Goal: Information Seeking & Learning: Learn about a topic

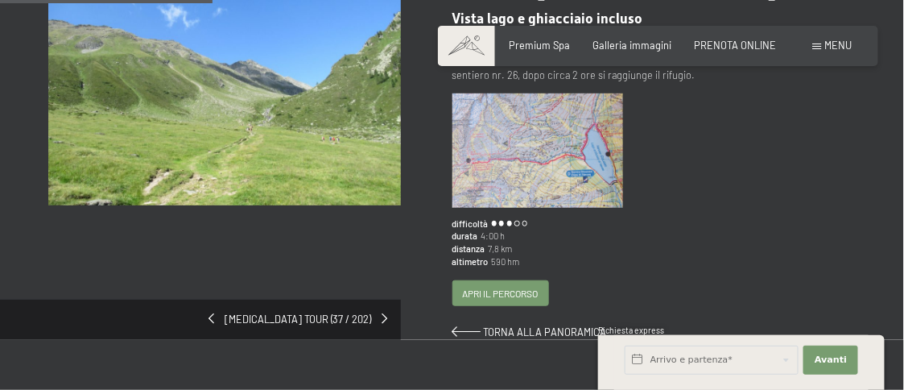
scroll to position [241, 0]
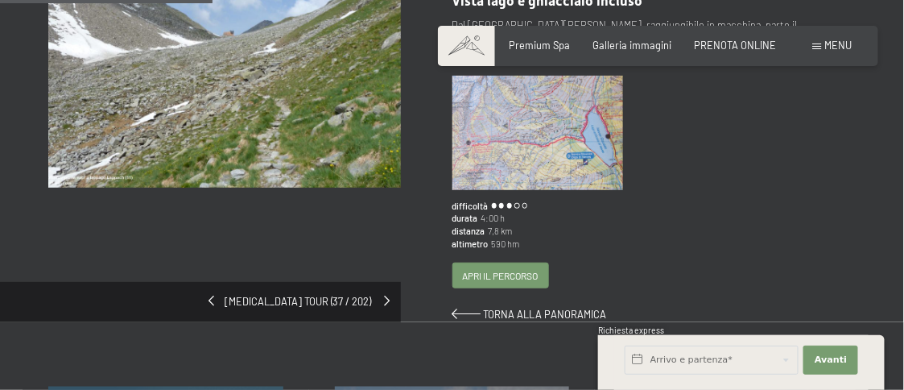
click at [385, 299] on span at bounding box center [388, 300] width 6 height 10
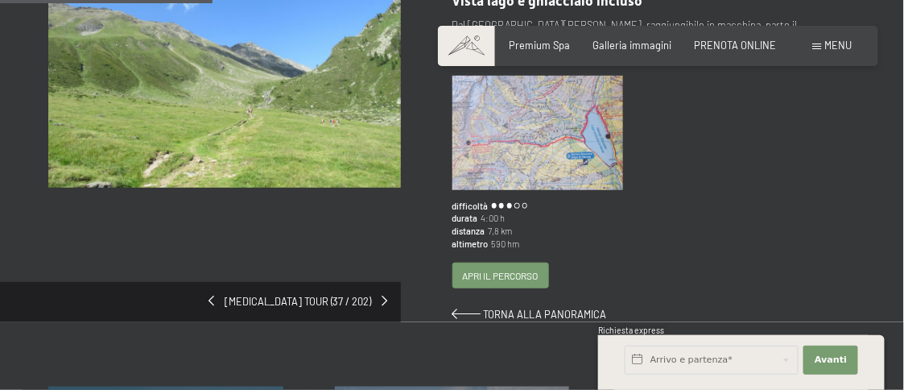
click at [541, 146] on img at bounding box center [537, 133] width 171 height 114
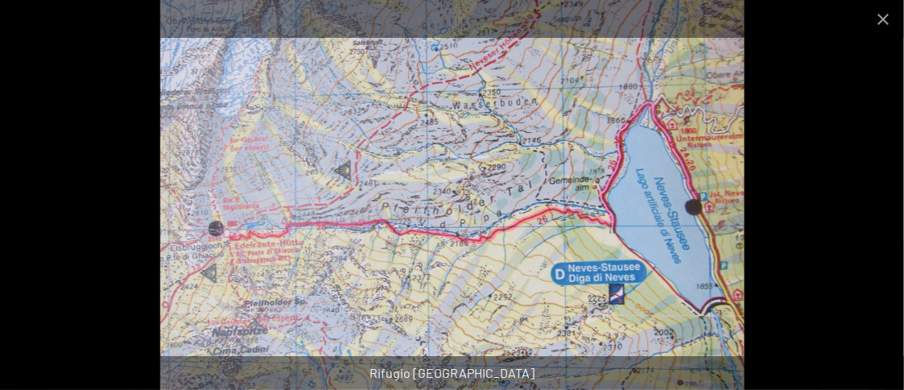
scroll to position [161, 0]
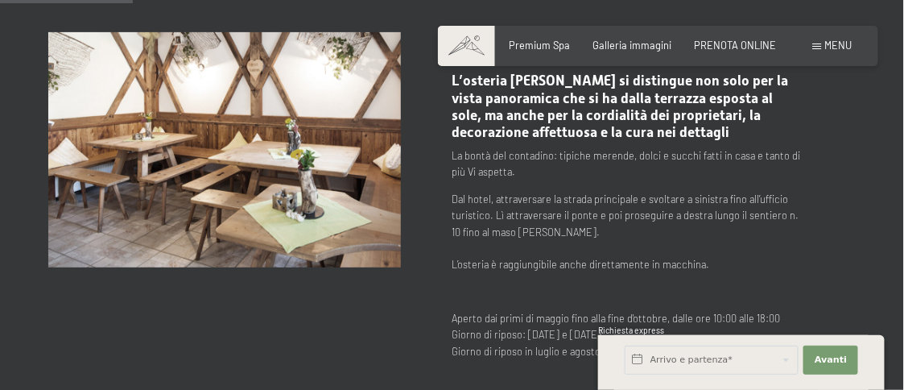
scroll to position [322, 0]
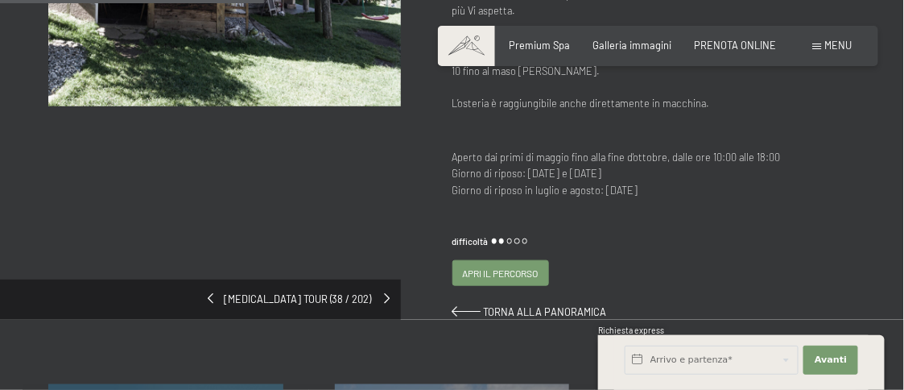
click at [385, 296] on span at bounding box center [388, 298] width 6 height 10
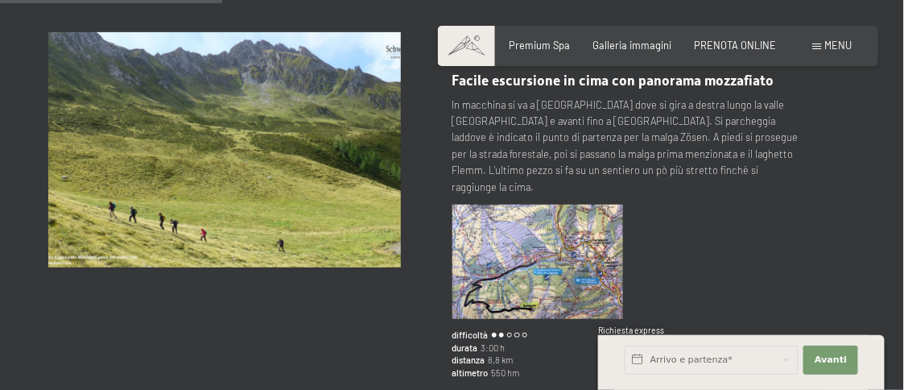
scroll to position [322, 0]
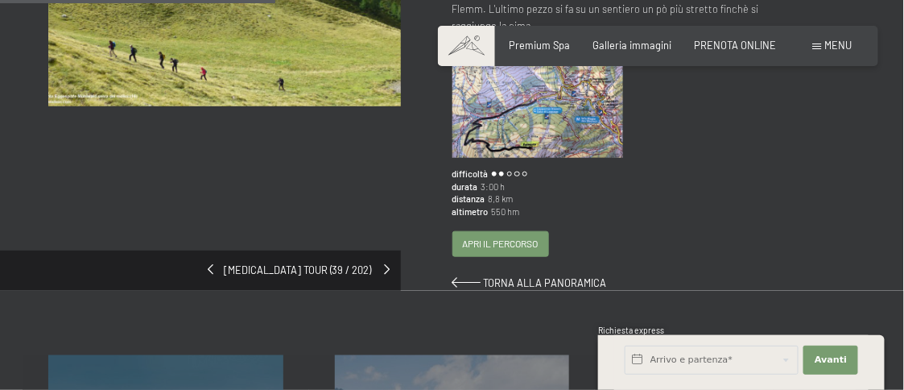
click at [384, 252] on div "[MEDICAL_DATA] tour (39 / 202)" at bounding box center [200, 270] width 401 height 40
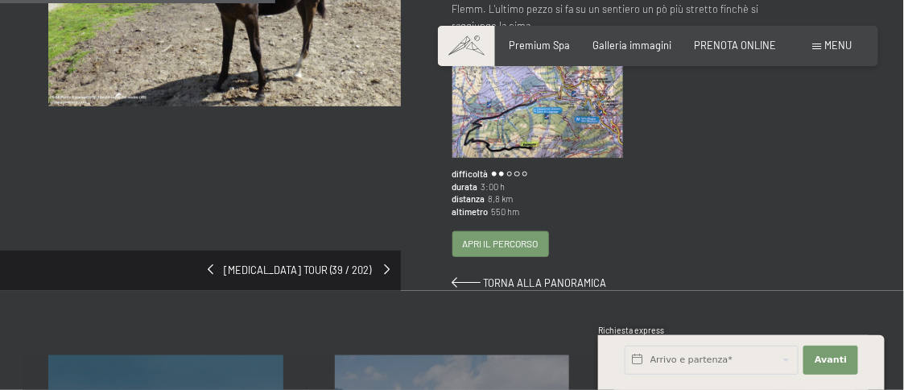
click at [386, 264] on span at bounding box center [388, 269] width 6 height 10
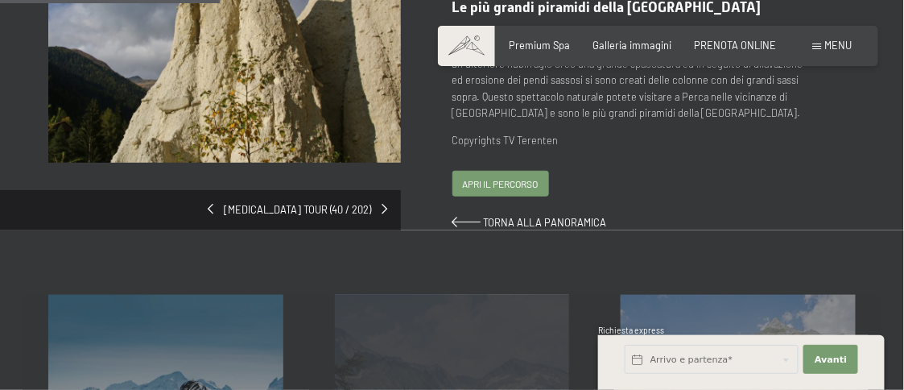
scroll to position [241, 0]
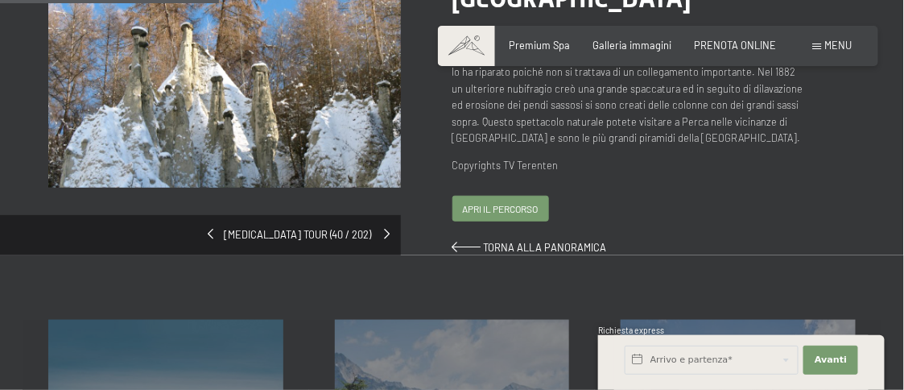
click at [385, 229] on span at bounding box center [388, 234] width 6 height 10
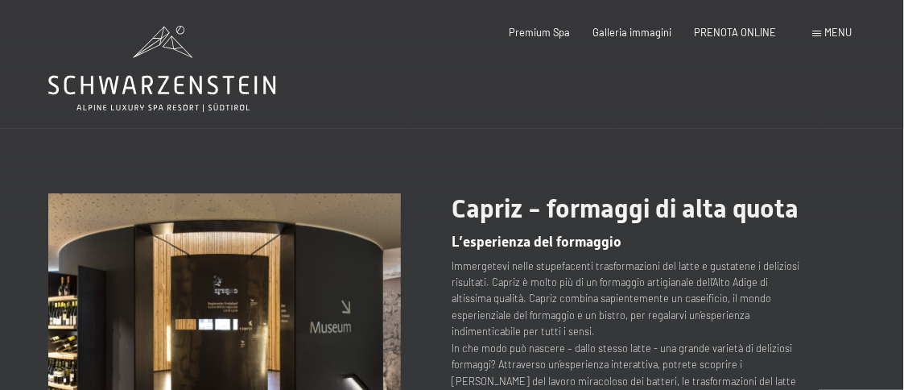
scroll to position [241, 0]
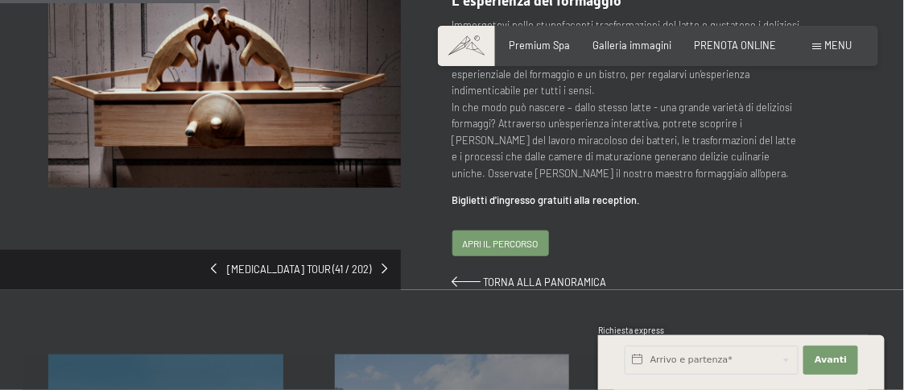
click at [383, 266] on span "Consenso marketing*" at bounding box center [357, 269] width 122 height 16
click at [288, 266] on input "Consenso marketing*" at bounding box center [280, 269] width 16 height 16
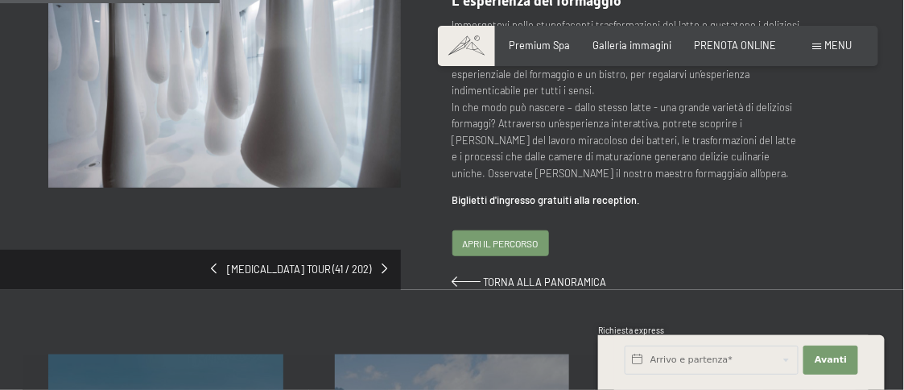
click at [386, 267] on span "Consenso marketing*" at bounding box center [357, 269] width 122 height 16
click at [288, 267] on input "Consenso marketing*" at bounding box center [280, 269] width 16 height 16
click at [386, 267] on span "Consenso marketing*" at bounding box center [357, 269] width 122 height 16
click at [288, 267] on input "Consenso marketing*" at bounding box center [280, 269] width 16 height 16
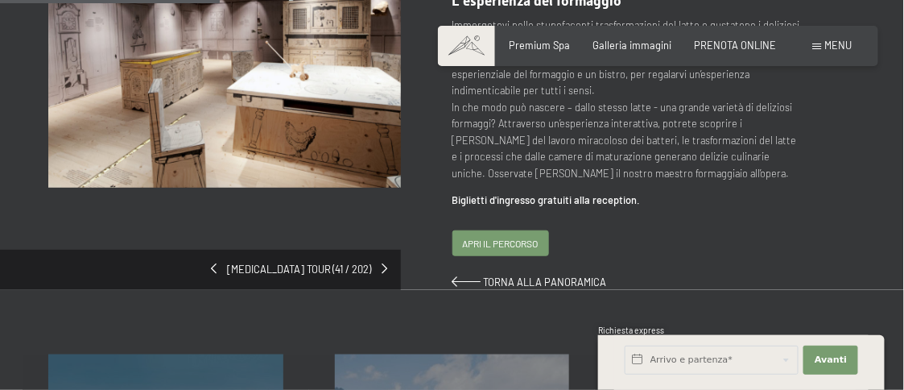
click at [385, 267] on span "Consenso marketing*" at bounding box center [357, 269] width 122 height 16
click at [288, 267] on input "Consenso marketing*" at bounding box center [280, 269] width 16 height 16
checkbox input "false"
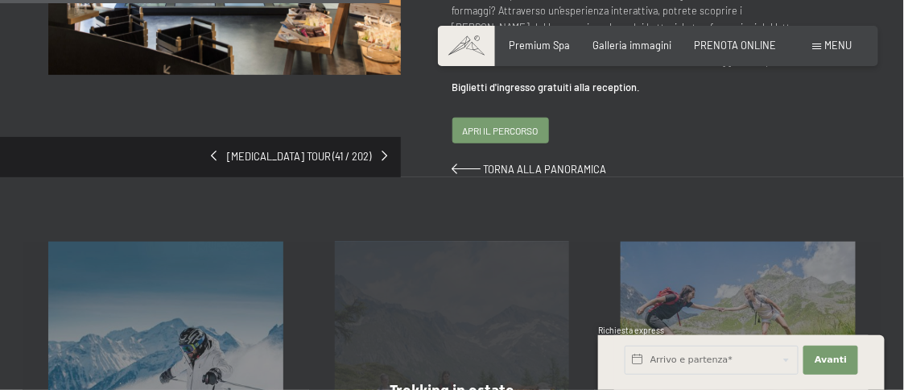
scroll to position [483, 0]
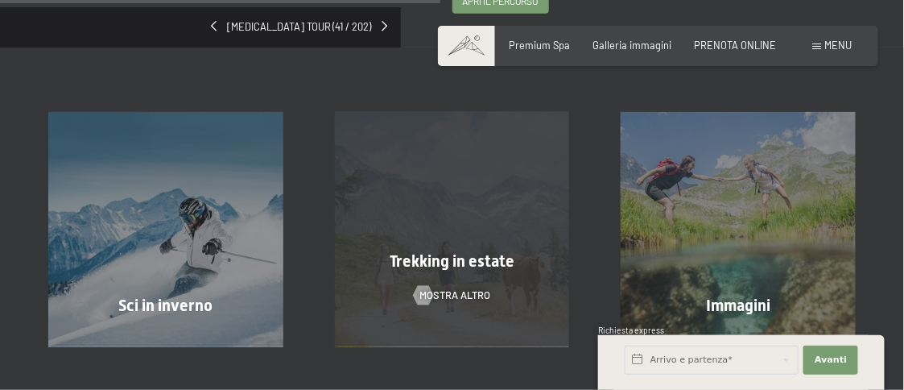
click at [464, 258] on span "Trekking in estate" at bounding box center [452, 260] width 125 height 19
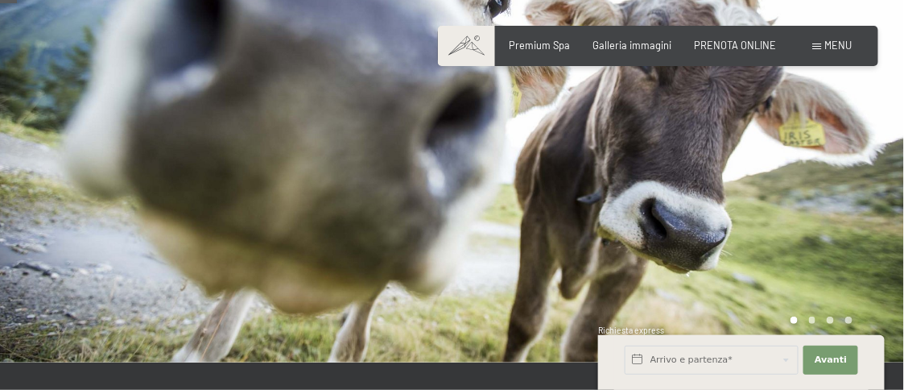
click at [460, 252] on div at bounding box center [678, 100] width 452 height 523
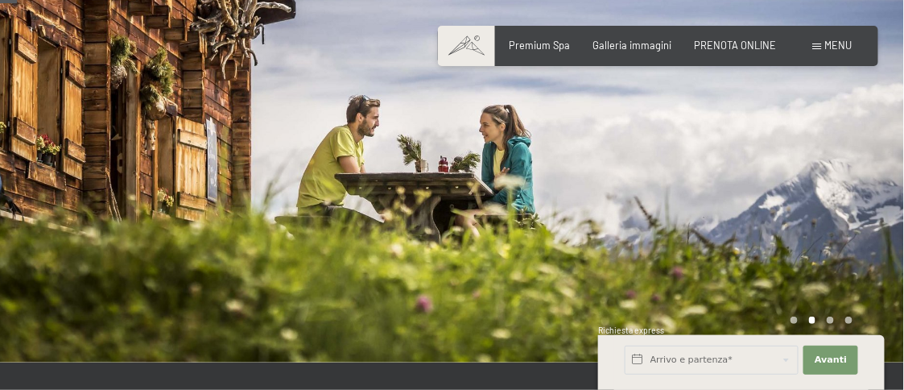
click at [460, 252] on div at bounding box center [678, 100] width 452 height 523
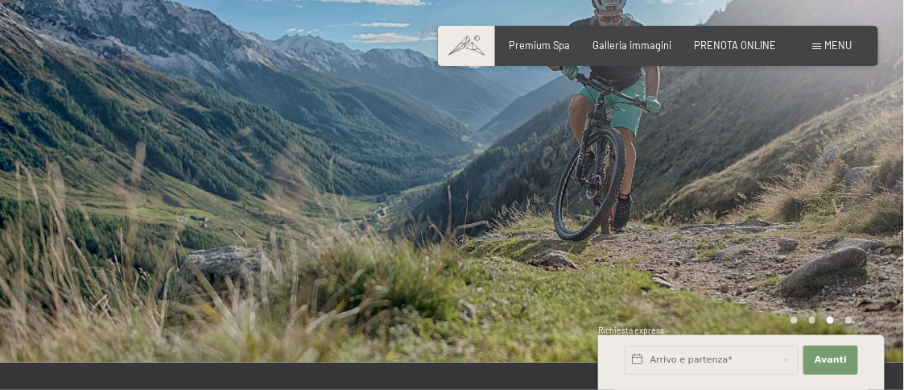
click at [460, 252] on div at bounding box center [678, 100] width 452 height 523
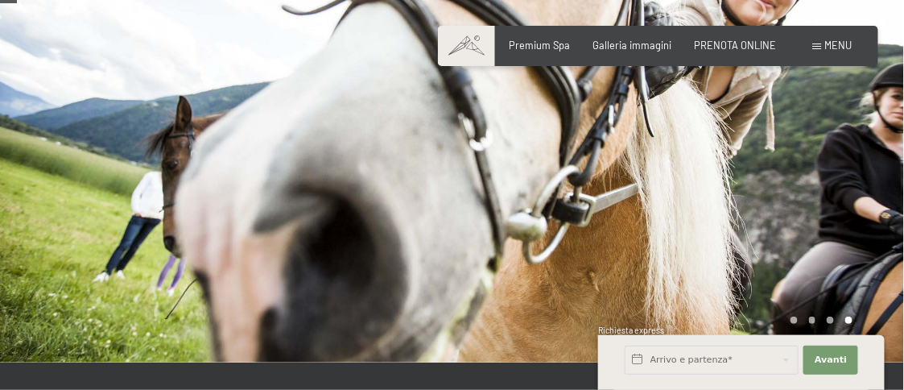
click at [460, 252] on div at bounding box center [678, 100] width 452 height 523
